Goal: Transaction & Acquisition: Purchase product/service

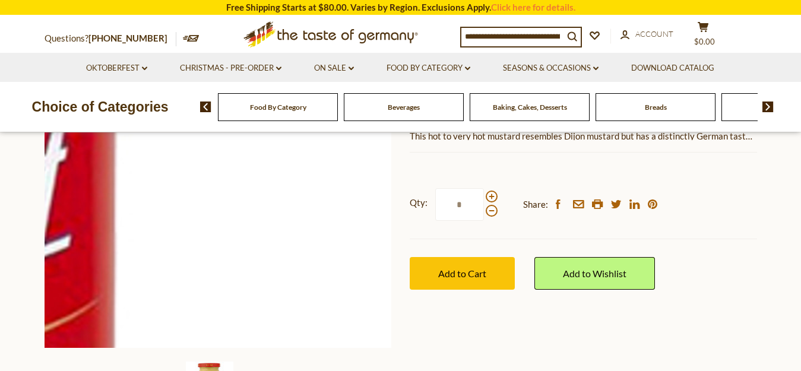
scroll to position [238, 0]
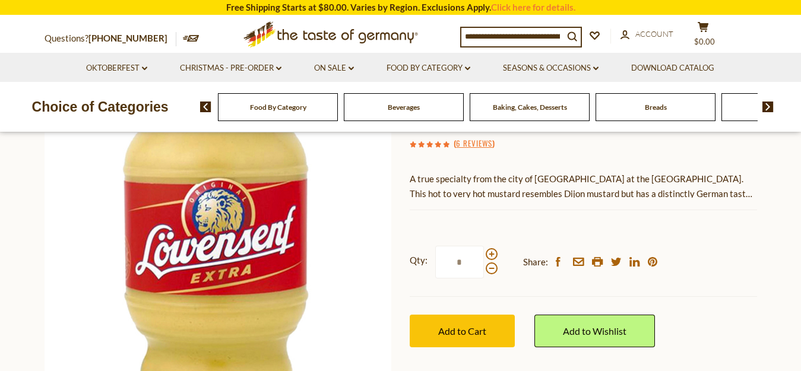
scroll to position [238, 0]
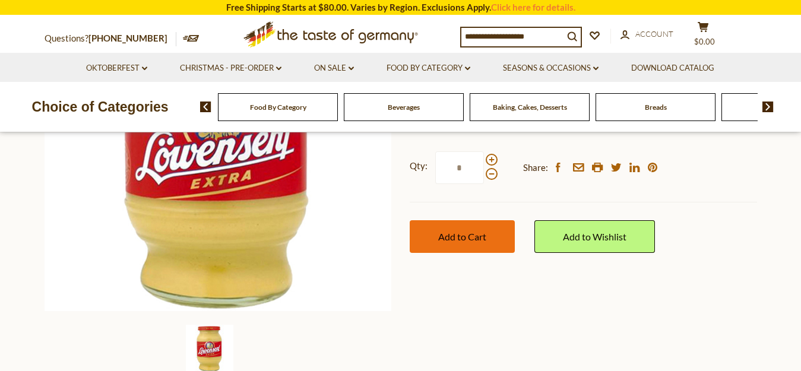
click at [499, 232] on button "Add to Cart" at bounding box center [462, 236] width 105 height 33
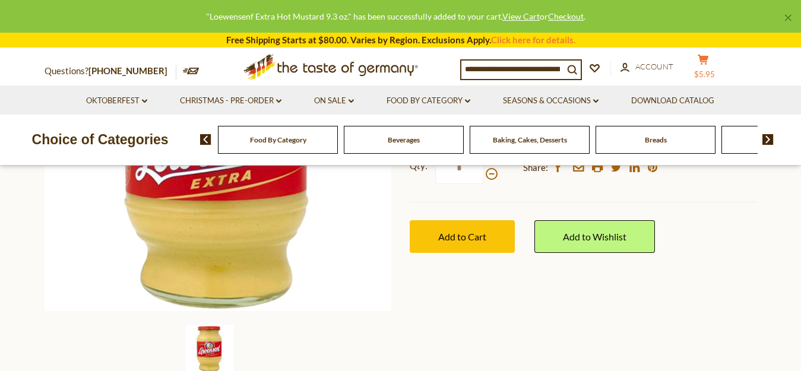
click at [707, 65] on button "cart $5.95" at bounding box center [704, 69] width 36 height 30
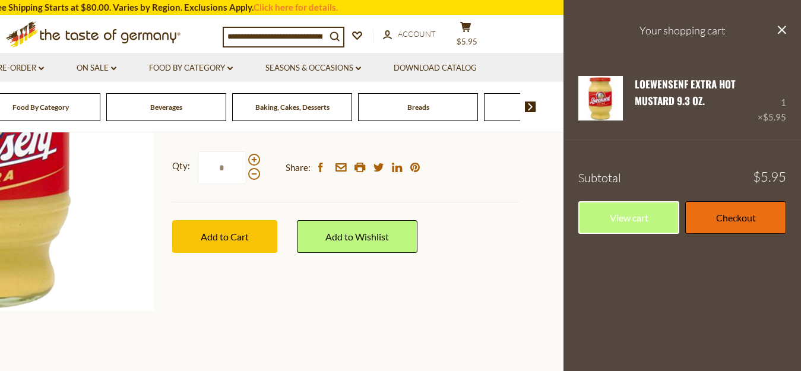
click at [712, 221] on link "Checkout" at bounding box center [735, 217] width 101 height 33
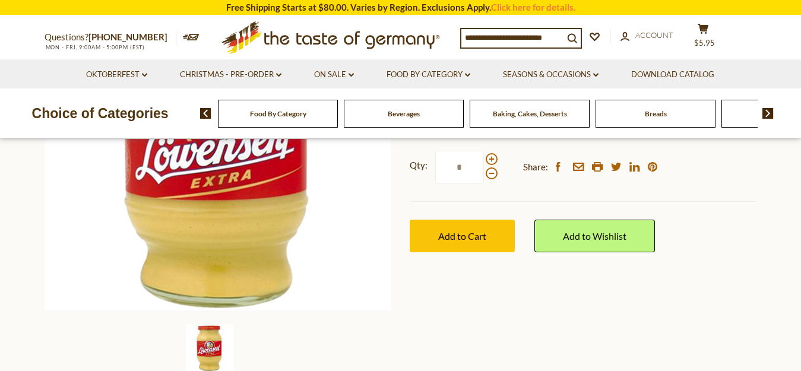
scroll to position [238, 0]
